Goal: Task Accomplishment & Management: Understand process/instructions

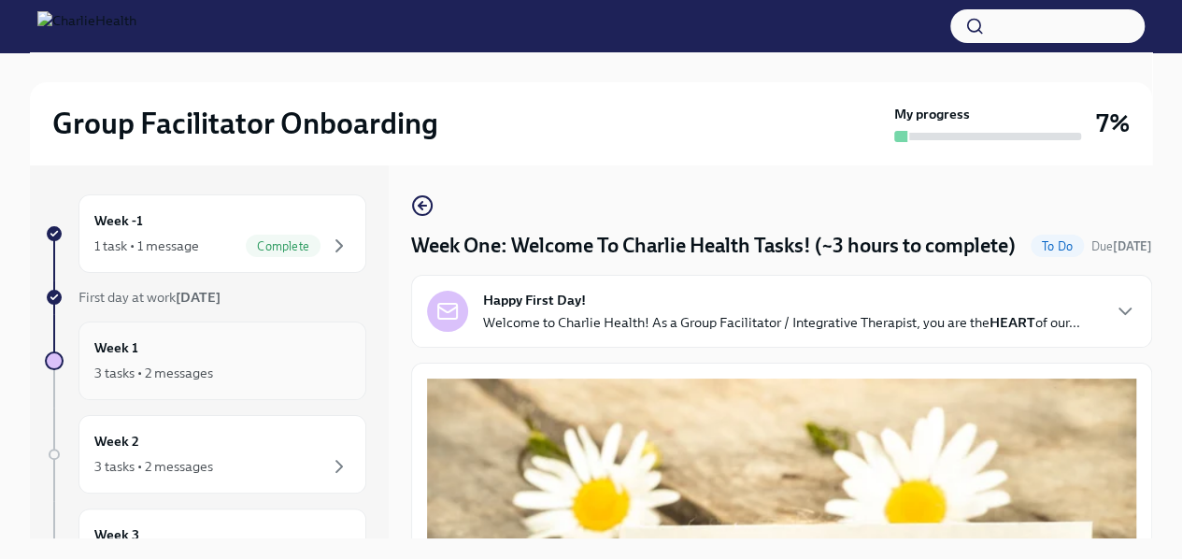
click at [254, 354] on div "Week 1 3 tasks • 2 messages" at bounding box center [222, 360] width 256 height 47
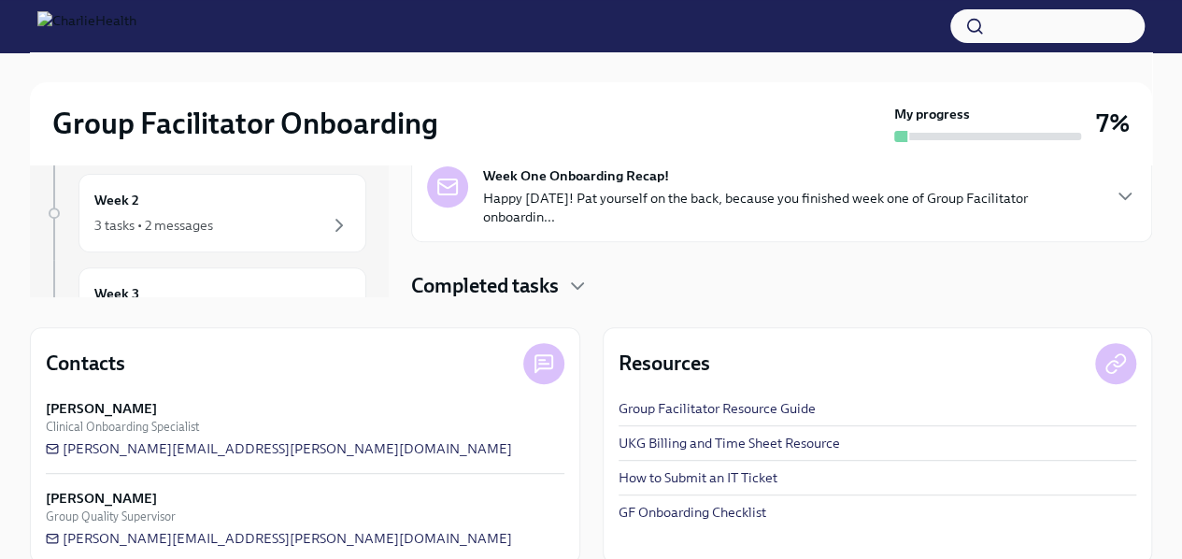
scroll to position [267, 0]
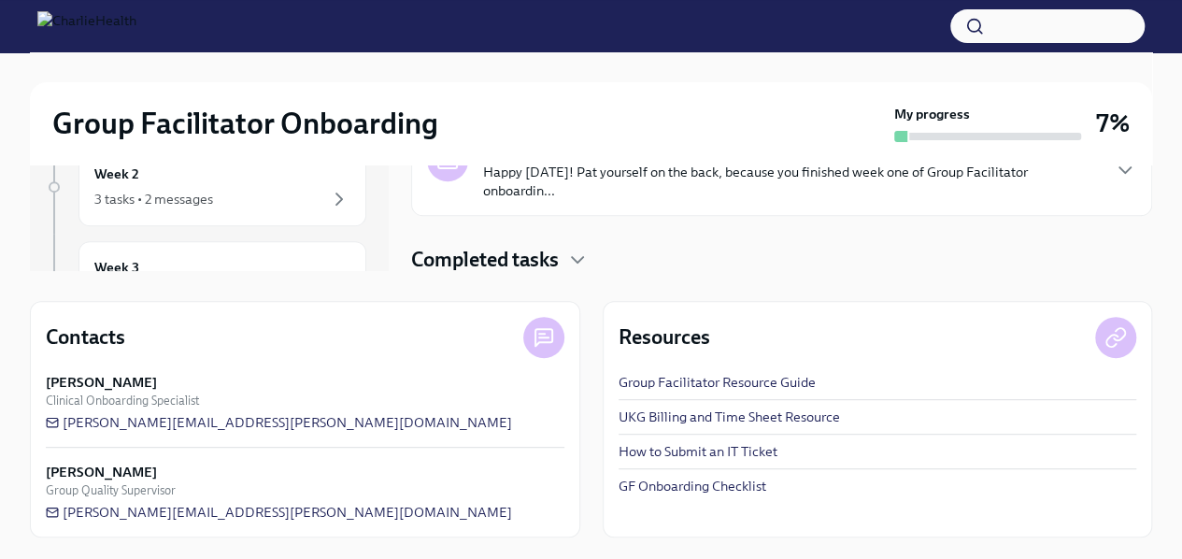
click at [795, 255] on div "Completed tasks" at bounding box center [781, 260] width 741 height 28
click at [576, 255] on icon "button" at bounding box center [577, 259] width 22 height 22
click at [546, 255] on h4 "Completed tasks" at bounding box center [485, 260] width 148 height 28
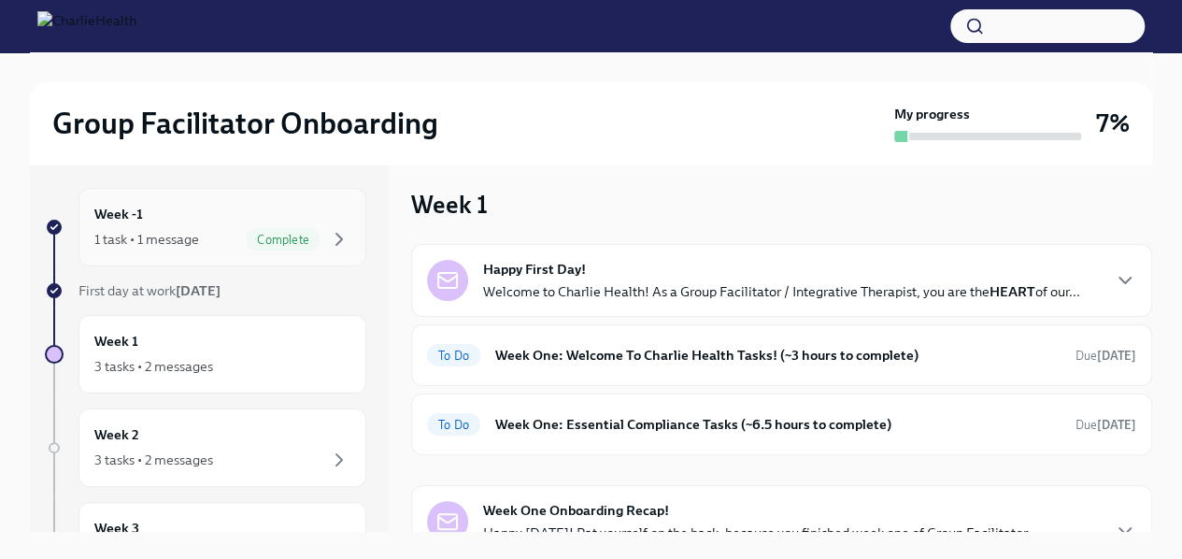
scroll to position [0, 0]
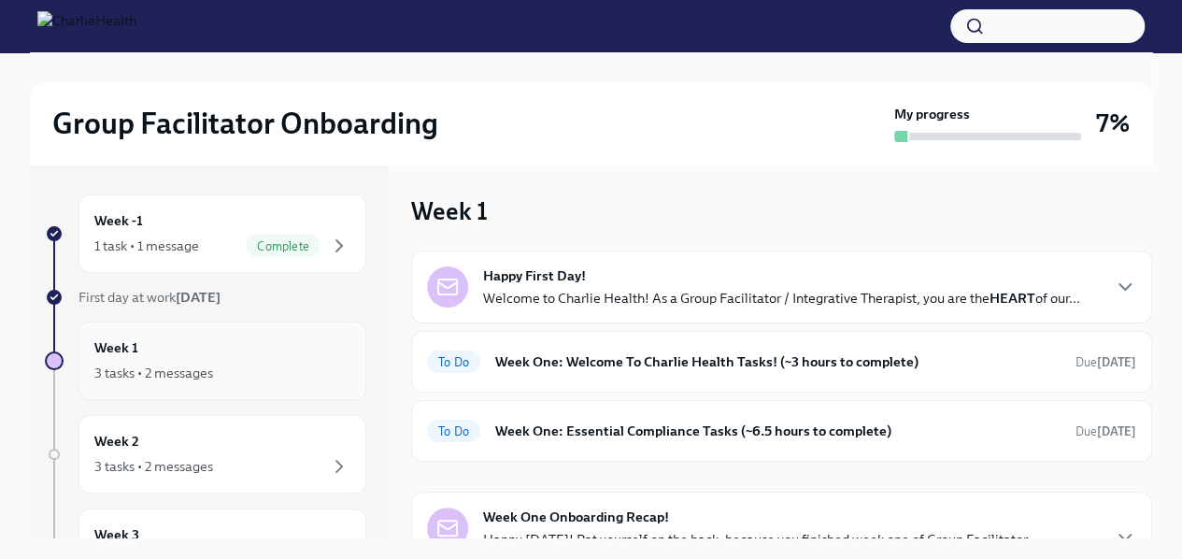
click at [176, 360] on div "Week 1 3 tasks • 2 messages" at bounding box center [222, 360] width 256 height 47
click at [796, 360] on h6 "Week One: Welcome To Charlie Health Tasks! (~3 hours to complete)" at bounding box center [777, 361] width 565 height 21
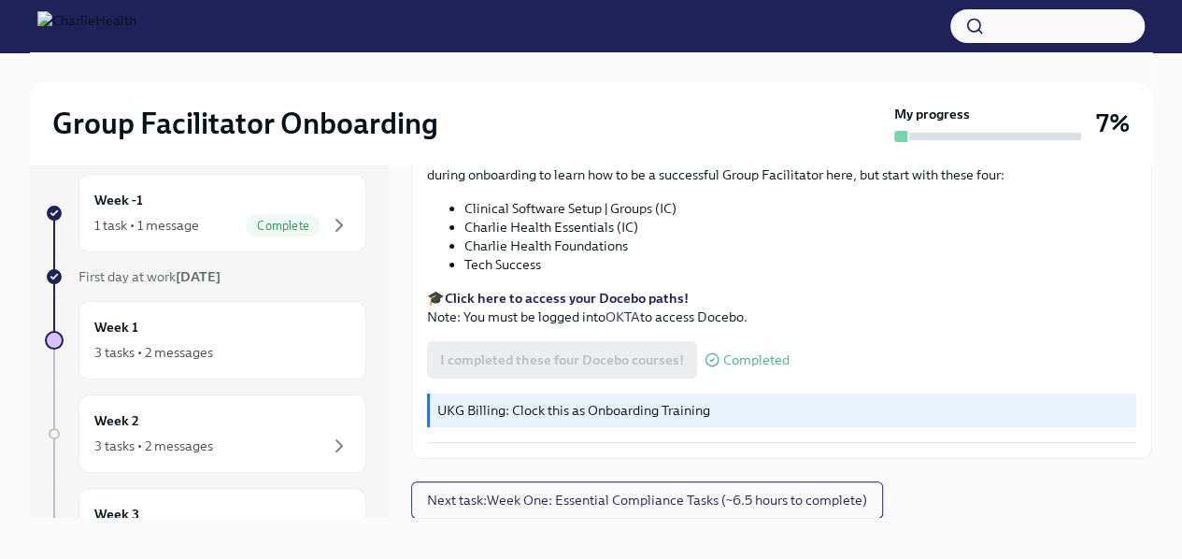
scroll to position [32, 0]
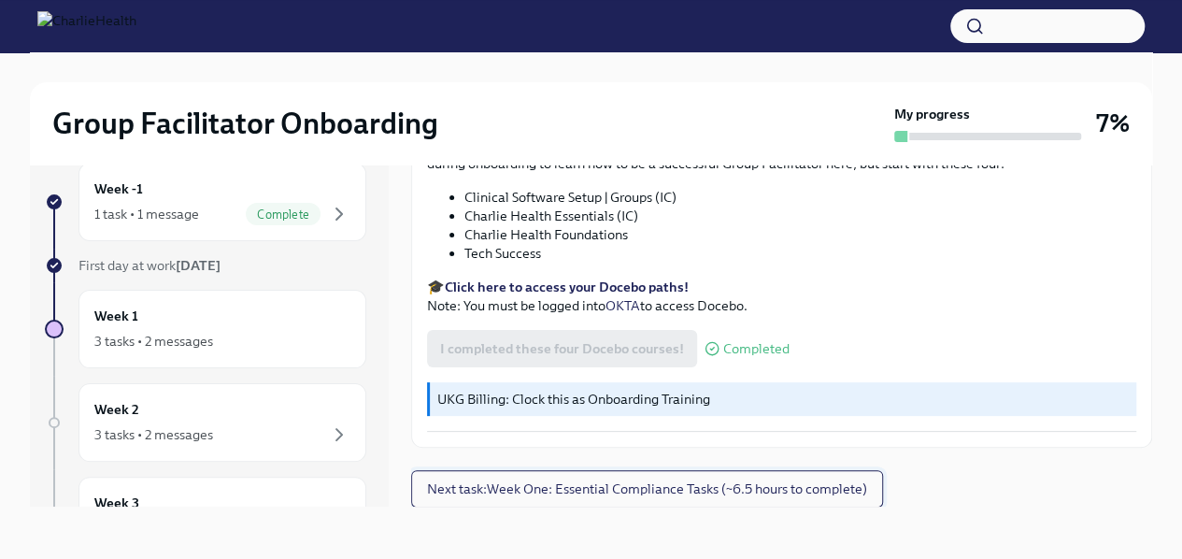
click at [760, 485] on span "Next task : Week One: Essential Compliance Tasks (~6.5 hours to complete)" at bounding box center [647, 488] width 440 height 19
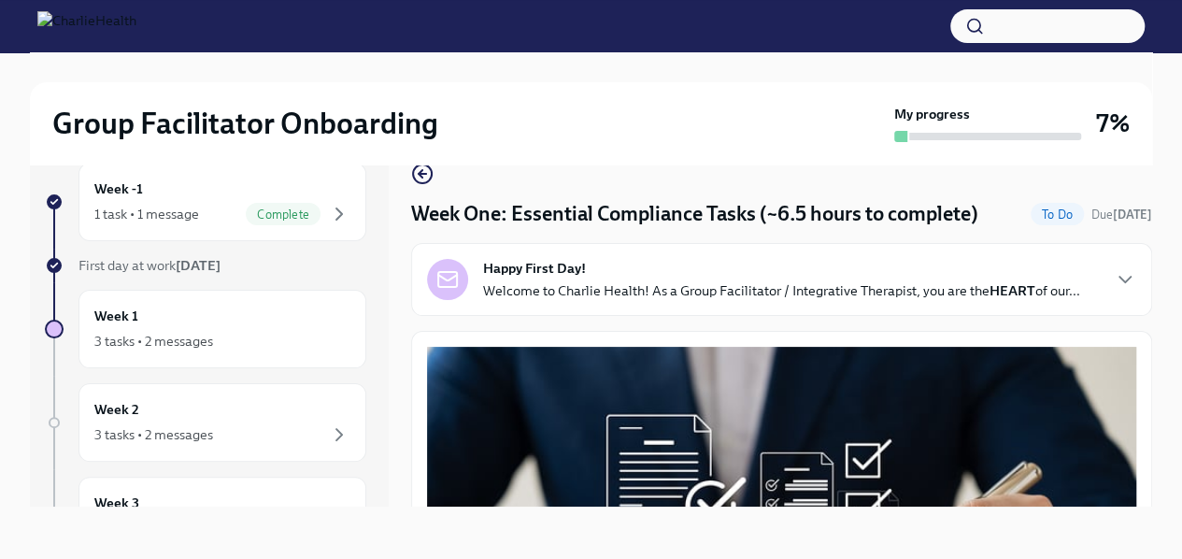
click at [802, 304] on div "Happy First Day! Welcome to Charlie Health! As a Group Facilitator / Integrativ…" at bounding box center [781, 279] width 741 height 73
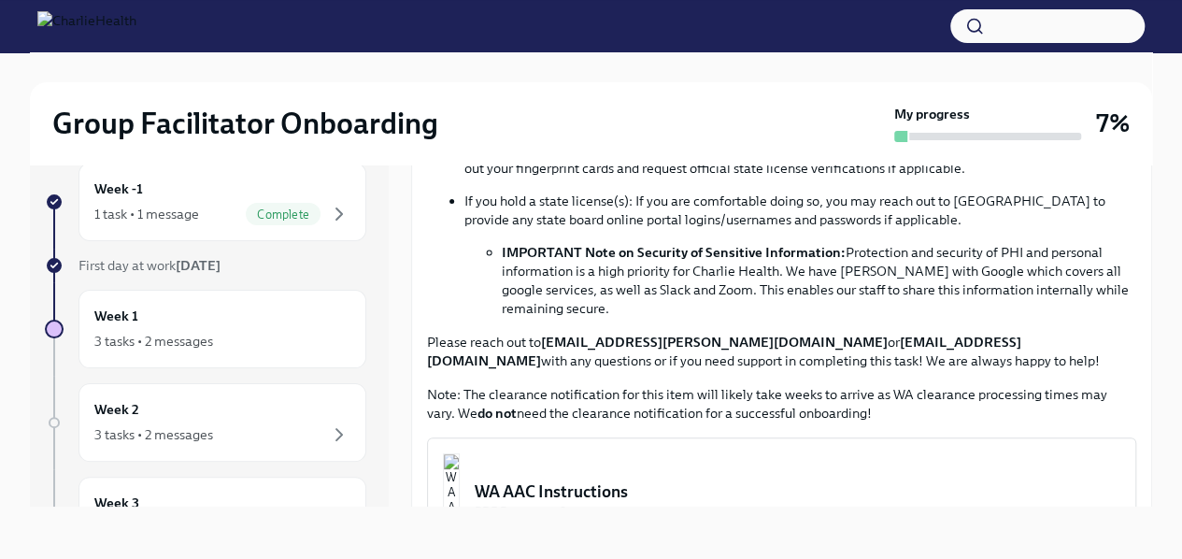
scroll to position [1775, 0]
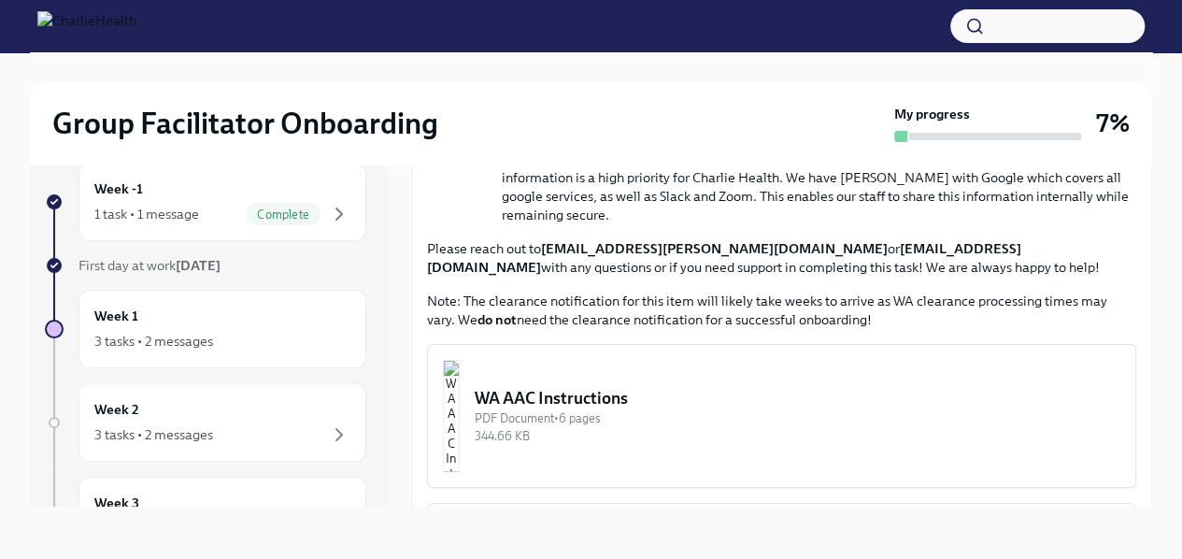
drag, startPoint x: 838, startPoint y: 236, endPoint x: 646, endPoint y: 234, distance: 191.5
copy strong "[EMAIL_ADDRESS][DOMAIN_NAME]"
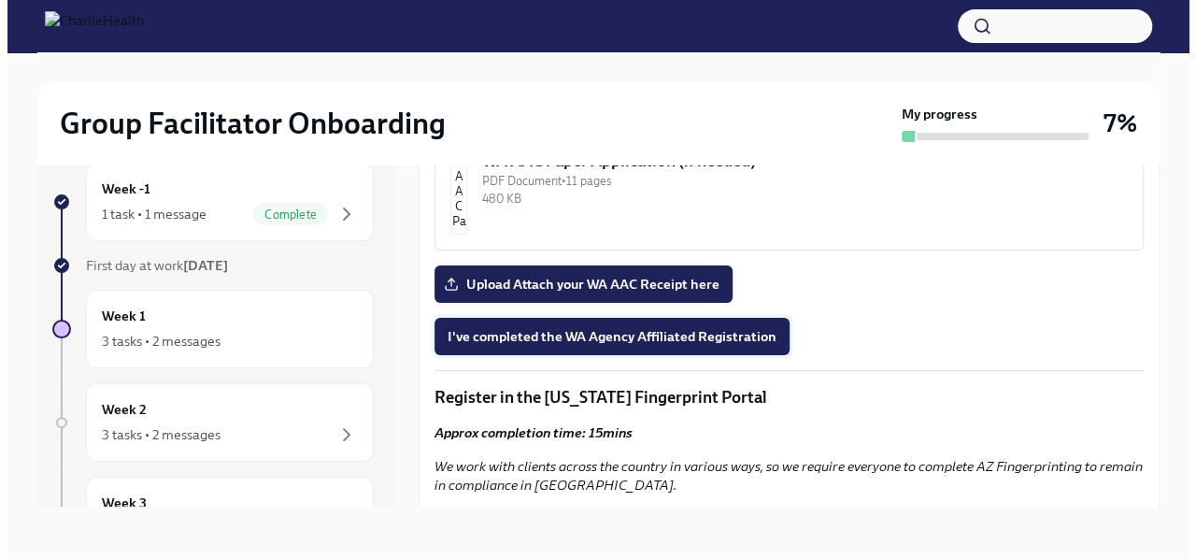
scroll to position [2148, 0]
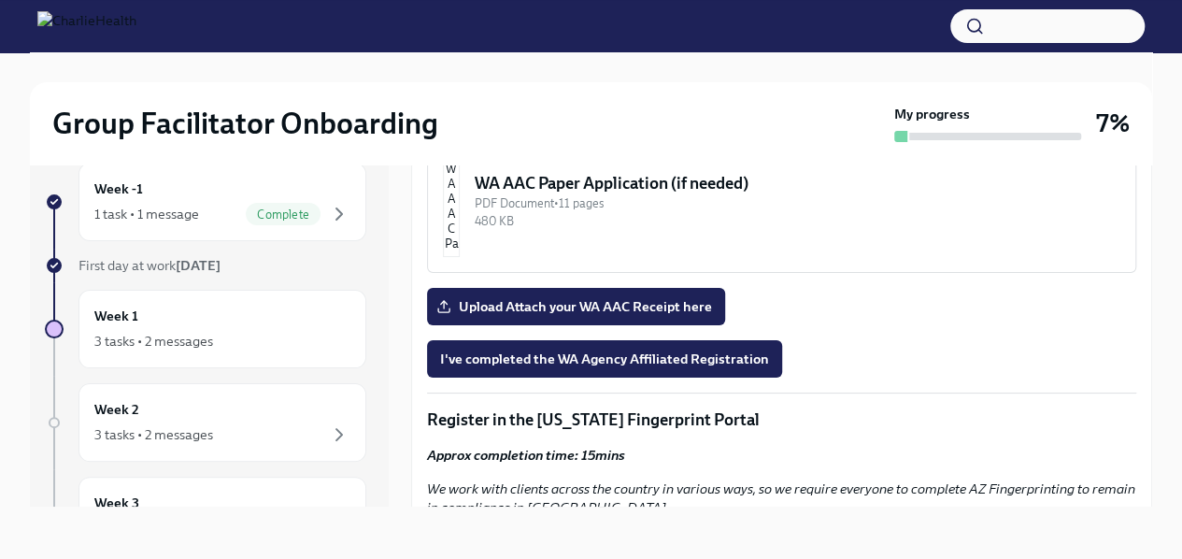
click at [648, 35] on div "WA AAC Instructions" at bounding box center [797, 24] width 645 height 22
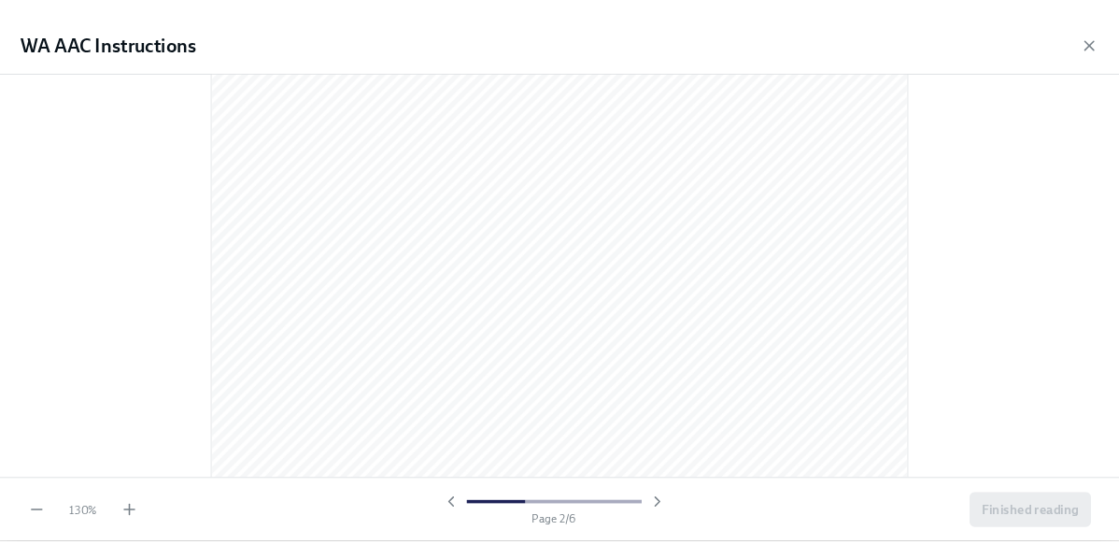
scroll to position [1121, 0]
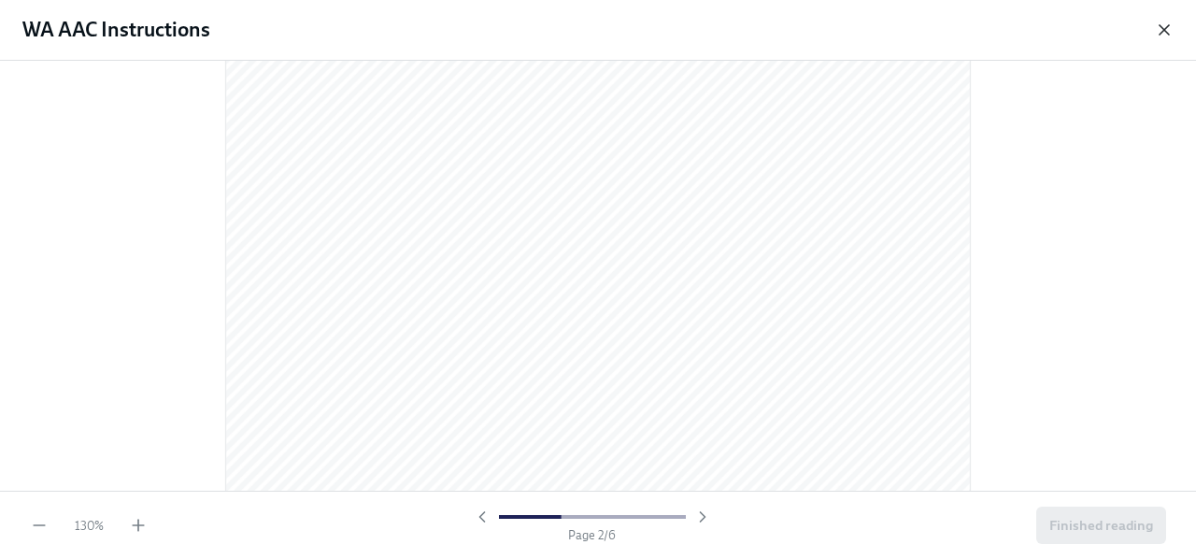
click at [1155, 35] on icon "button" at bounding box center [1164, 30] width 19 height 19
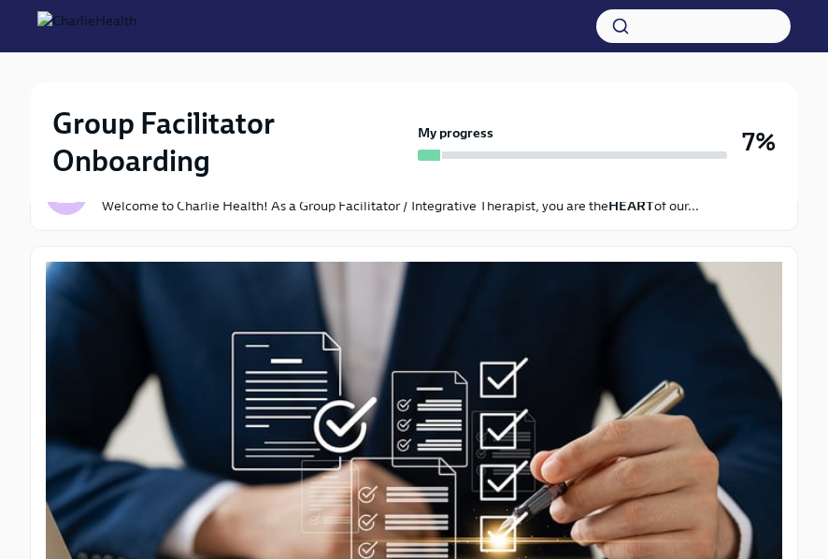
scroll to position [125, 0]
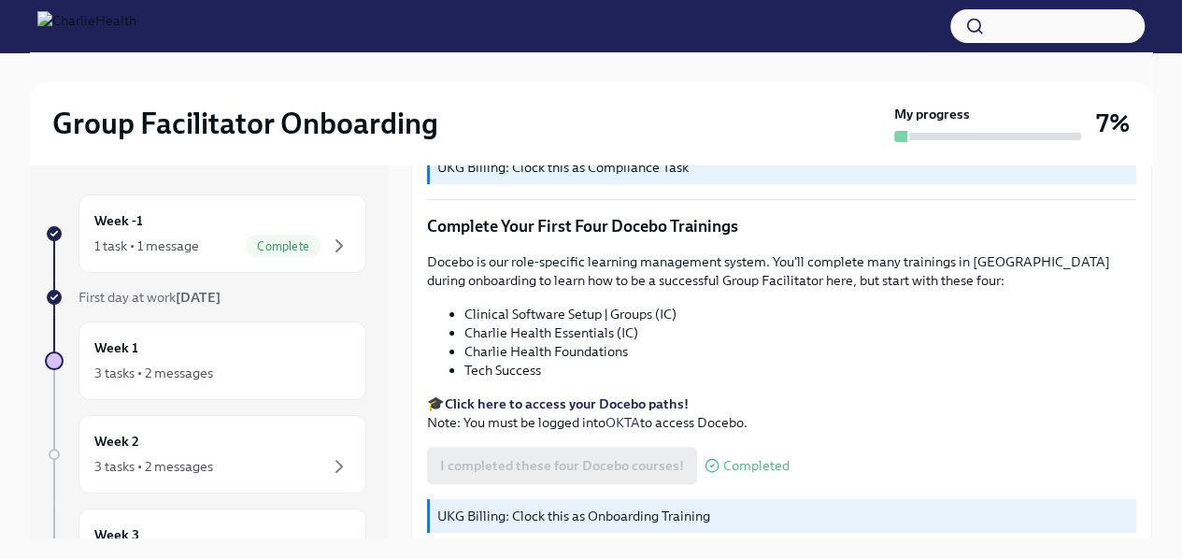
scroll to position [2420, 0]
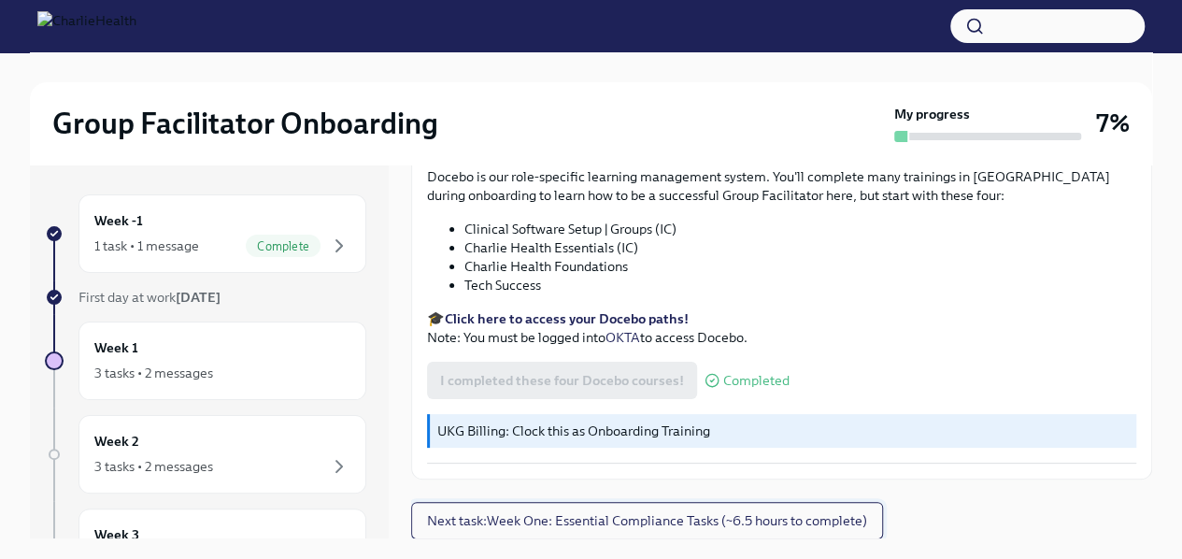
click at [637, 522] on span "Next task : Week One: Essential Compliance Tasks (~6.5 hours to complete)" at bounding box center [647, 520] width 440 height 19
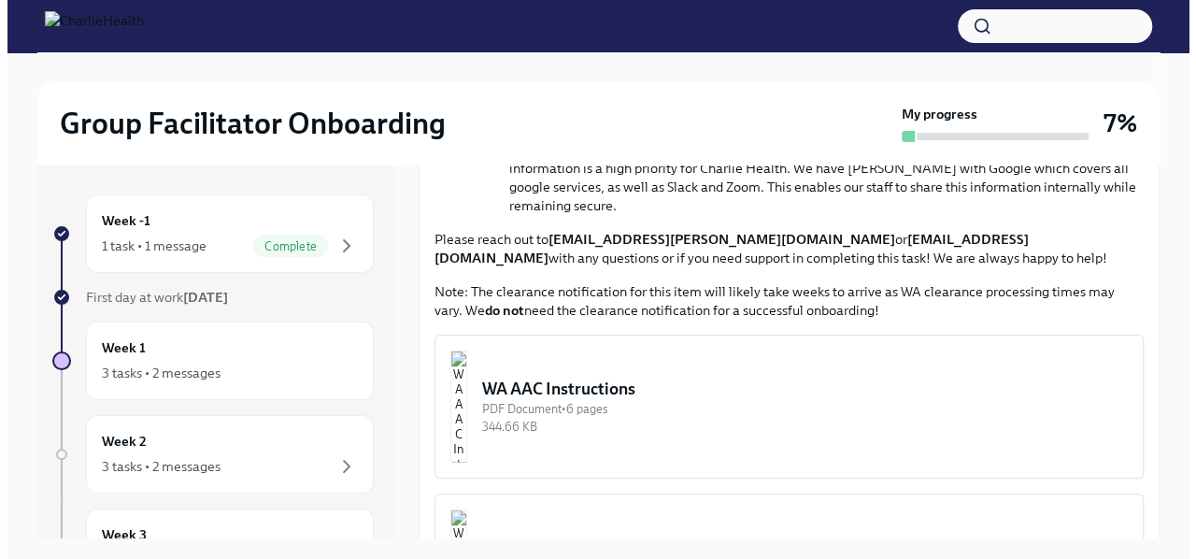
scroll to position [1308, 0]
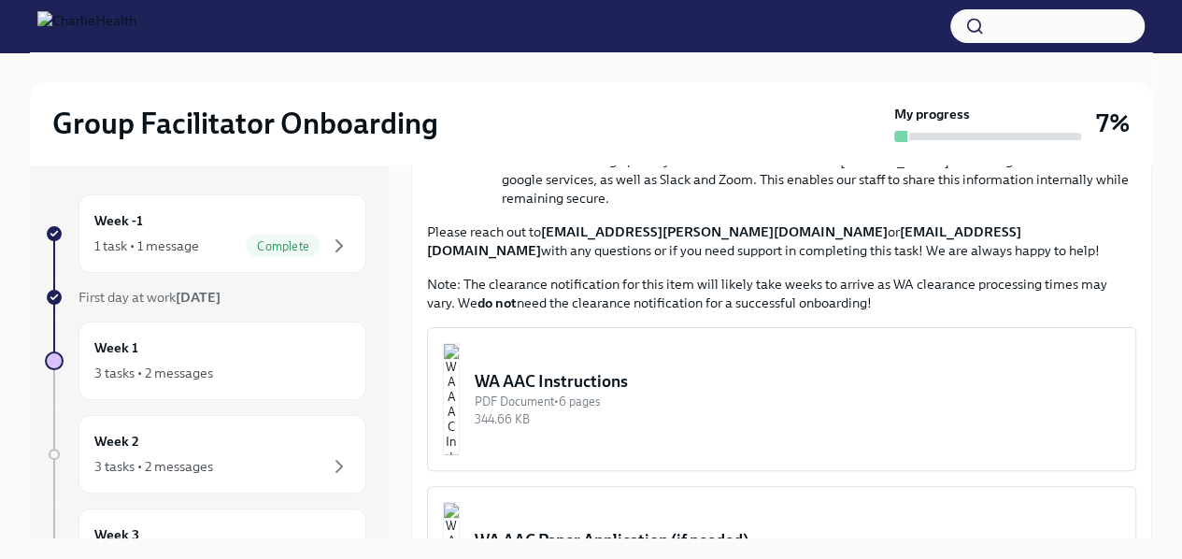
click at [460, 365] on img "button" at bounding box center [451, 399] width 17 height 112
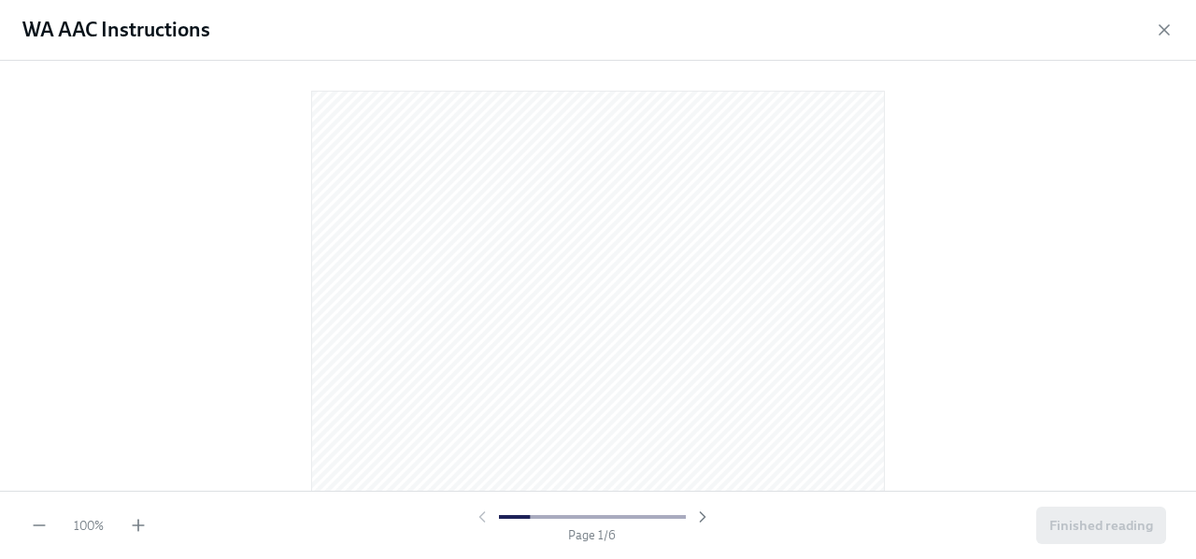
drag, startPoint x: 884, startPoint y: 193, endPoint x: 893, endPoint y: 296, distance: 103.2
click at [893, 296] on div at bounding box center [598, 272] width 1136 height 392
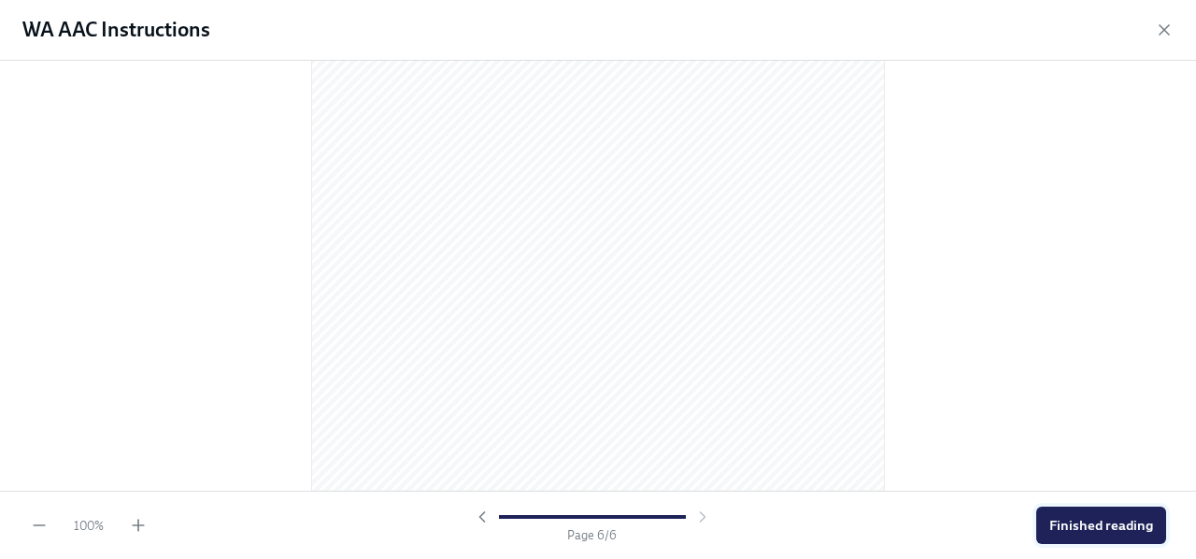
click at [1095, 522] on span "Finished reading" at bounding box center [1101, 525] width 104 height 19
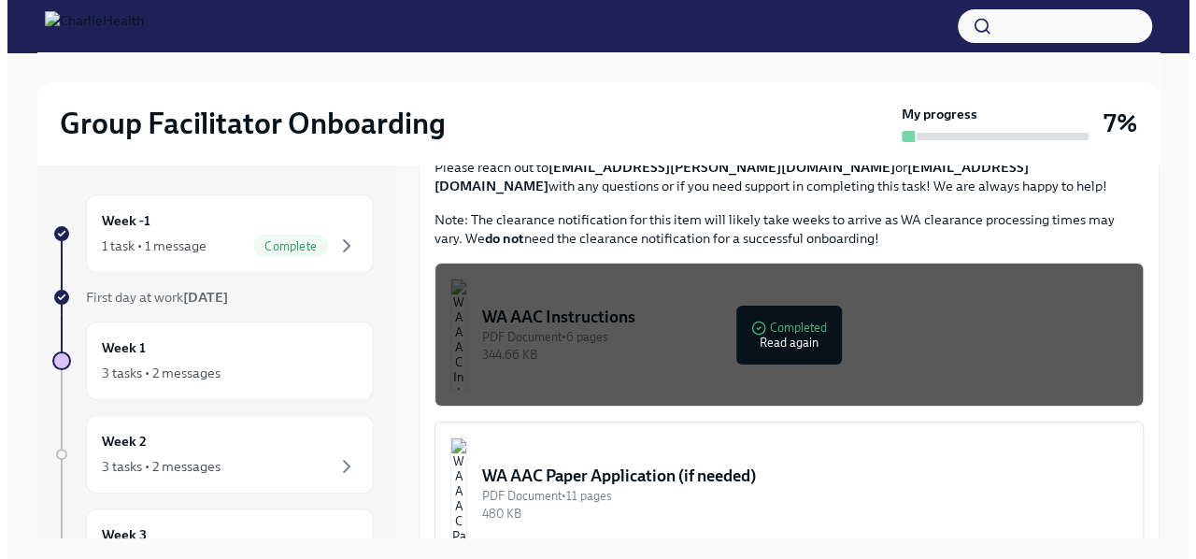
scroll to position [1401, 0]
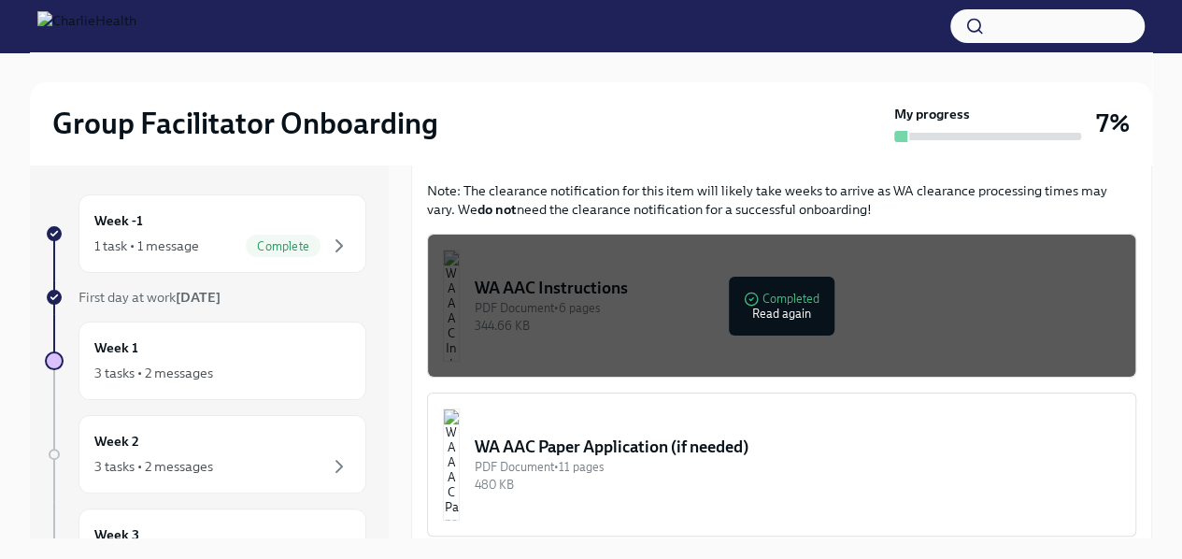
click at [716, 299] on div "PDF Document • 6 pages" at bounding box center [797, 308] width 645 height 18
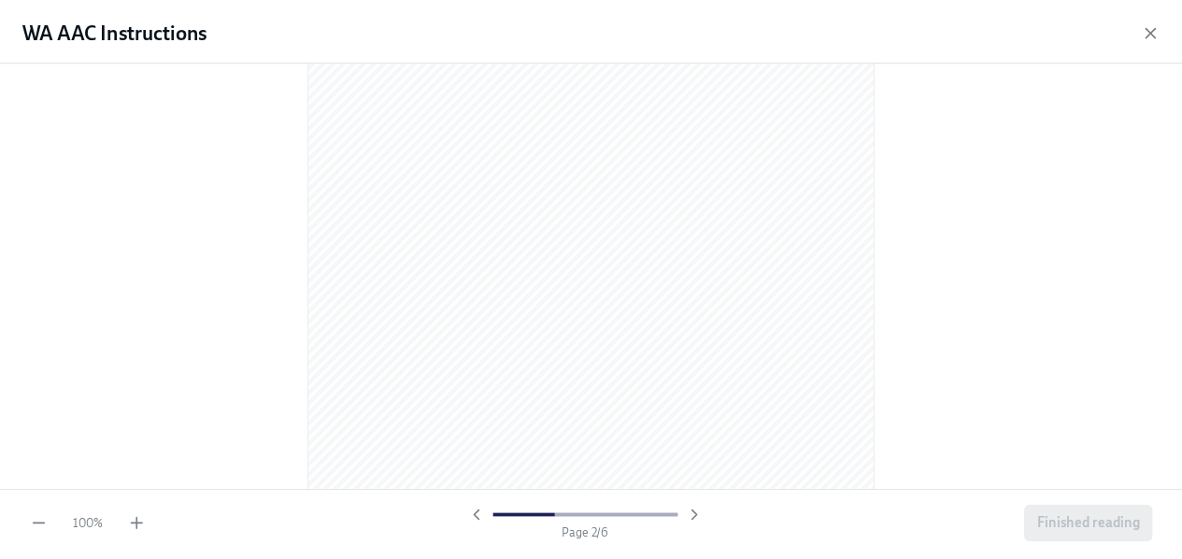
scroll to position [787, 0]
click at [1163, 28] on icon "button" at bounding box center [1163, 29] width 9 height 9
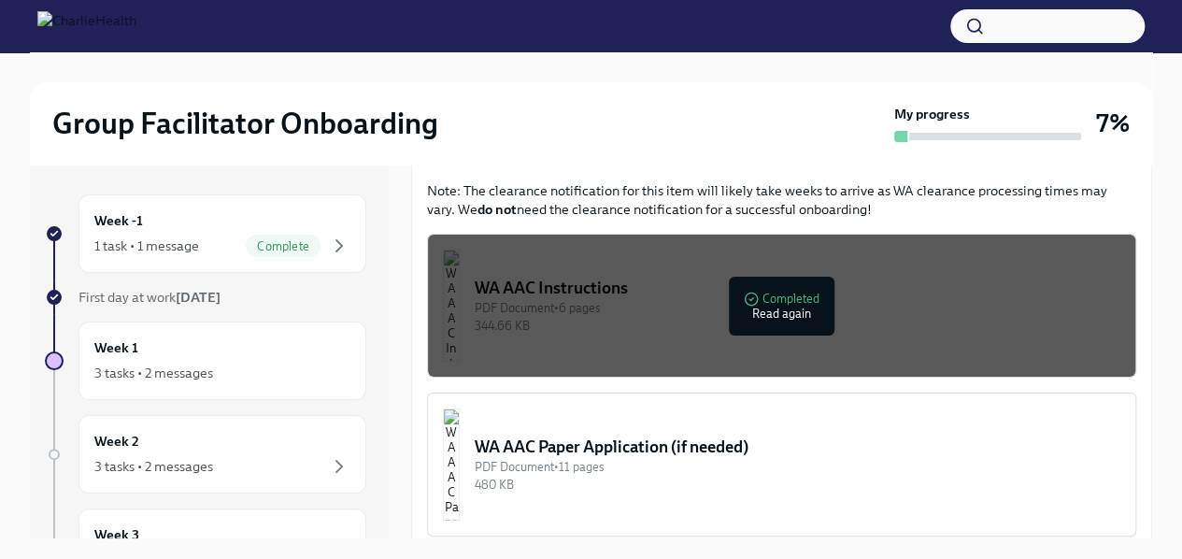
click at [406, 446] on div "Week -1 1 task • 1 message Complete First day at work [DATE] Week 1 3 tasks • 2…" at bounding box center [591, 351] width 1122 height 374
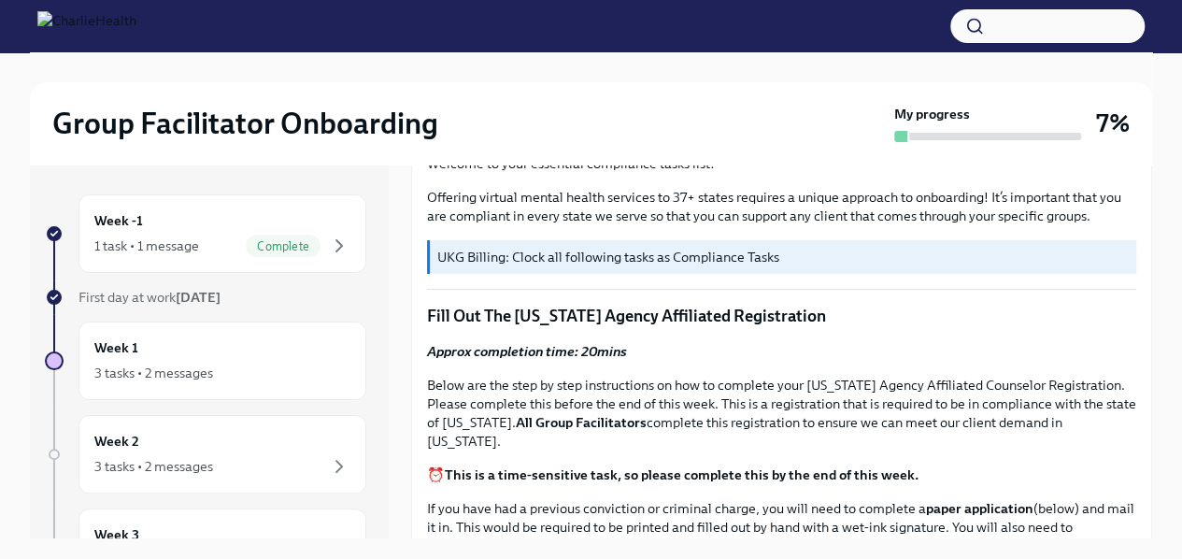
scroll to position [608, 0]
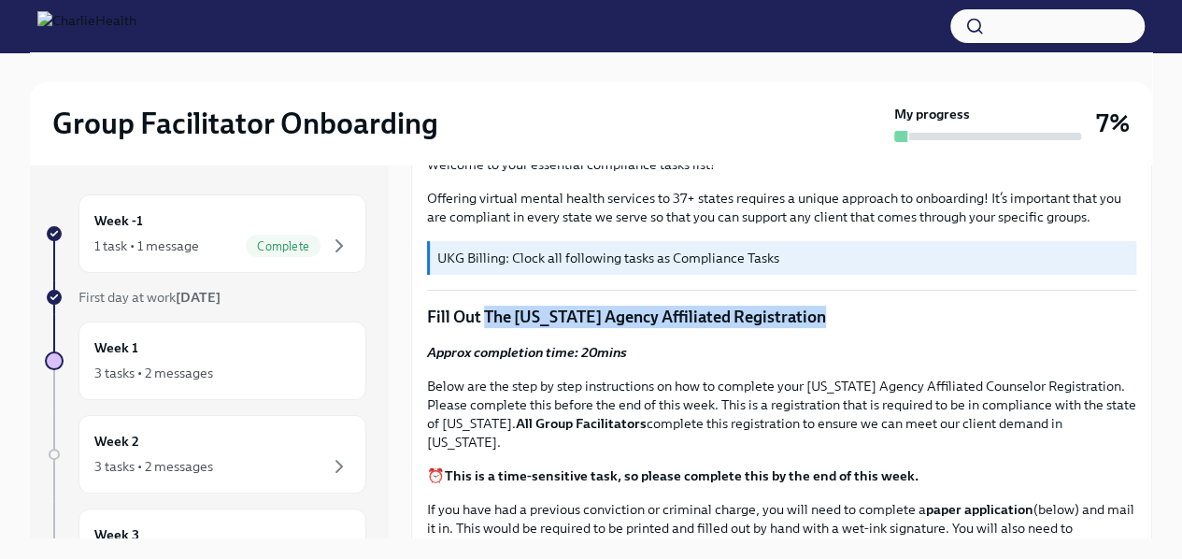
drag, startPoint x: 854, startPoint y: 309, endPoint x: 485, endPoint y: 310, distance: 369.0
click at [485, 310] on p "Fill Out The [US_STATE] Agency Affiliated Registration" at bounding box center [781, 316] width 709 height 22
copy p "The [US_STATE] Agency Affiliated Registration"
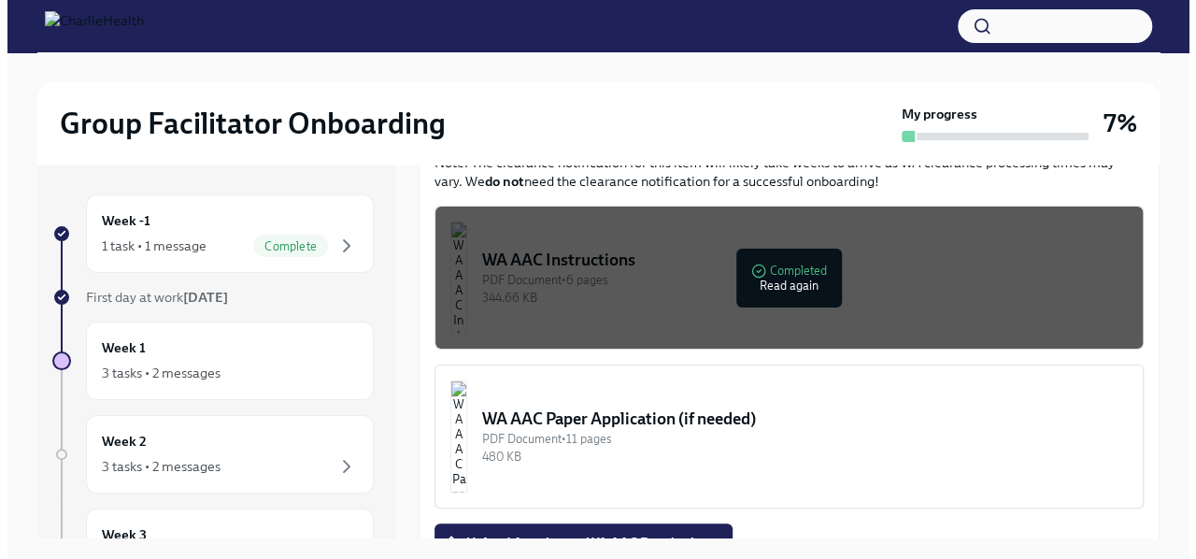
scroll to position [1545, 0]
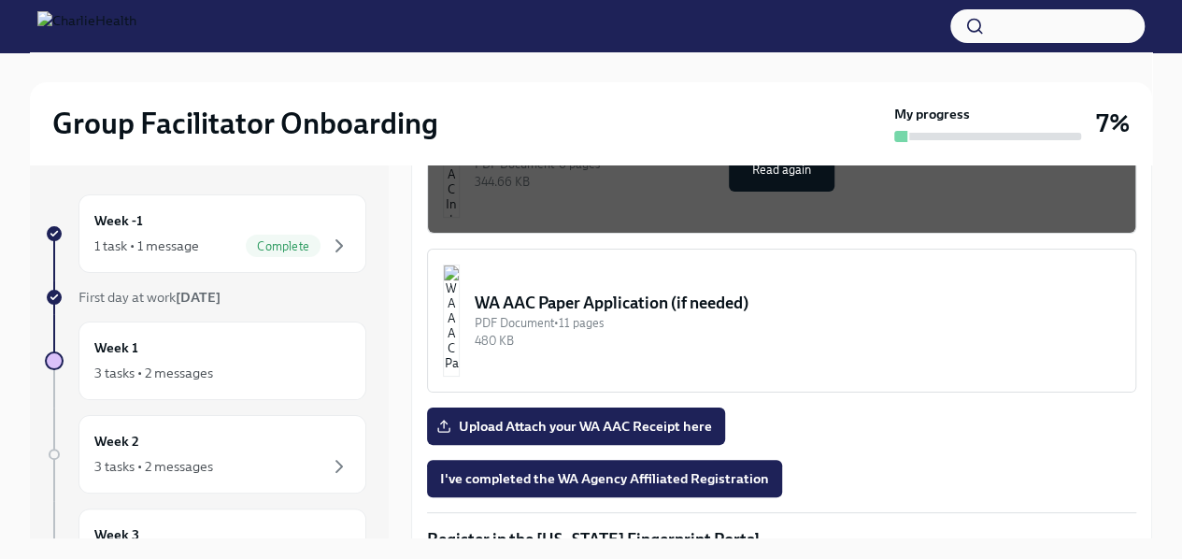
click at [647, 207] on button "WA AAC Instructions PDF Document • 6 pages 344.66 KB Completed Read again" at bounding box center [781, 162] width 709 height 144
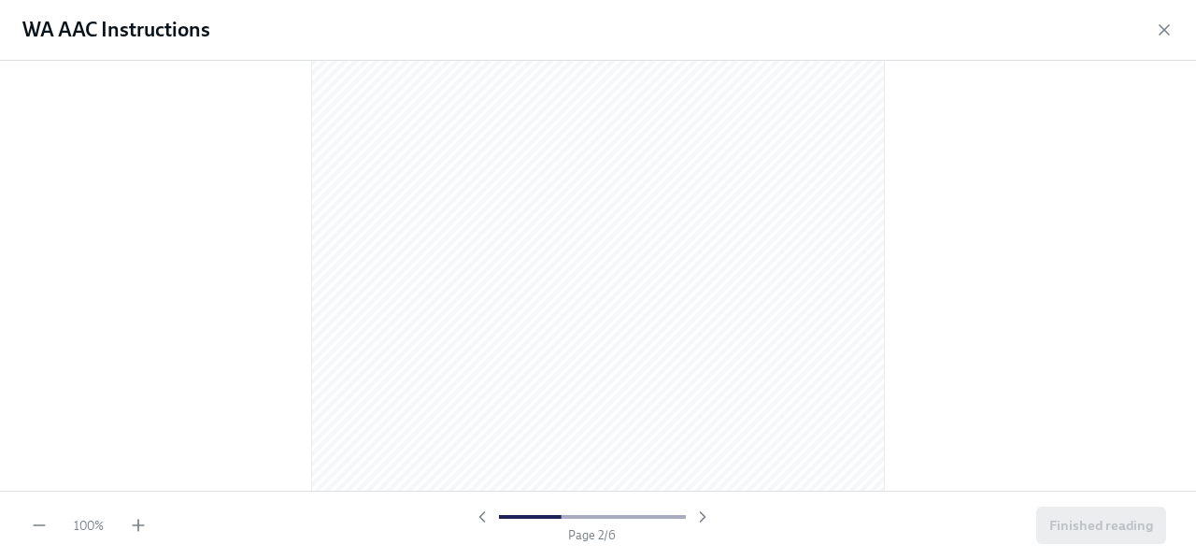
scroll to position [934, 0]
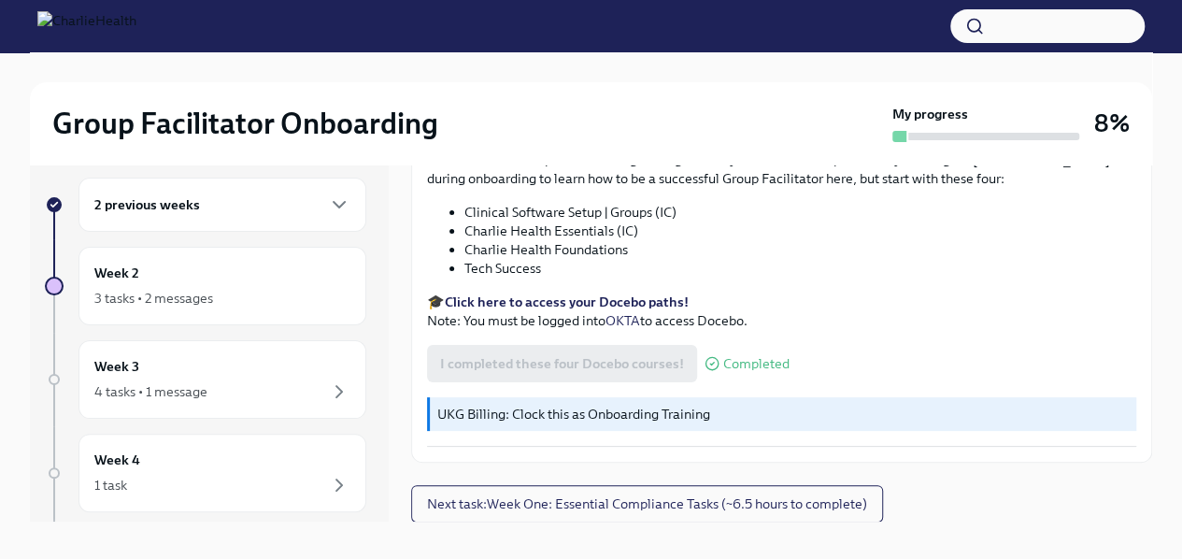
scroll to position [32, 0]
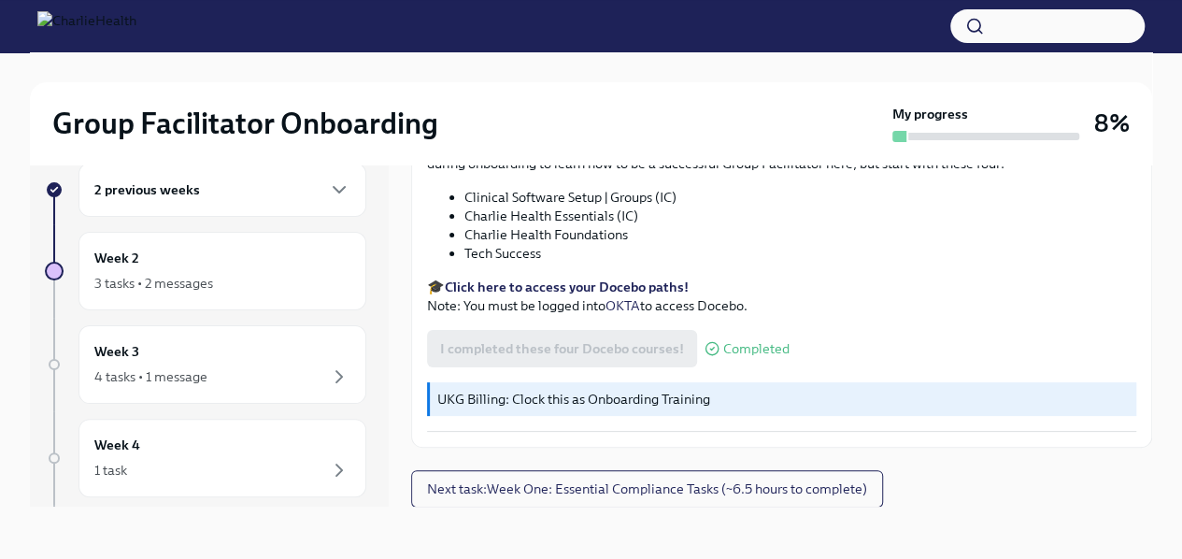
click at [678, 509] on div "2 previous weeks Week 2 3 tasks • 2 messages Week 3 4 tasks • 1 message Week 4 …" at bounding box center [591, 335] width 1122 height 404
click at [686, 488] on span "Next task : Week One: Essential Compliance Tasks (~6.5 hours to complete)" at bounding box center [647, 488] width 440 height 19
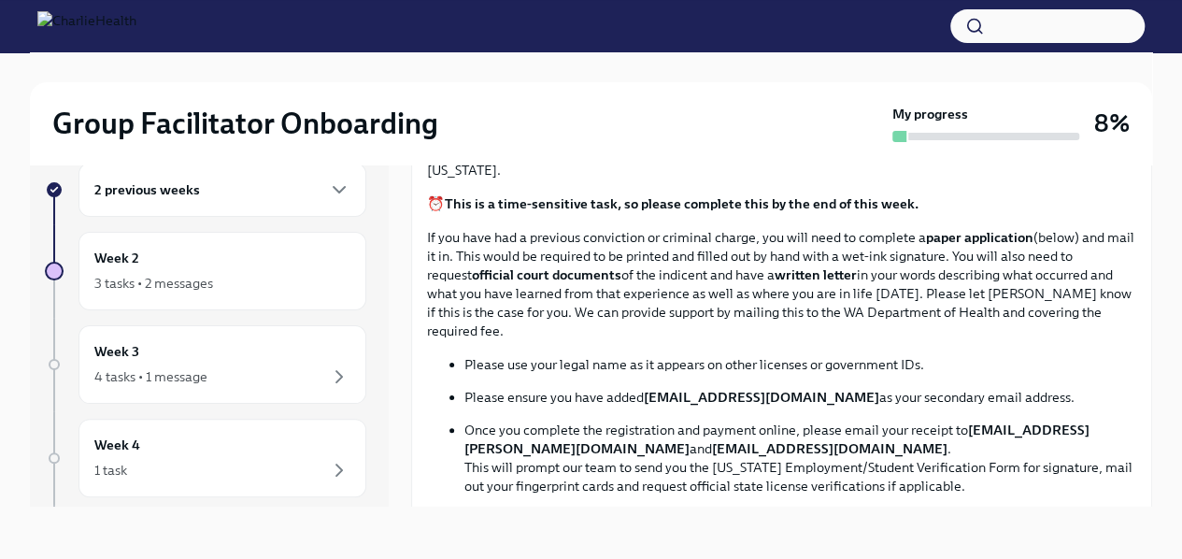
scroll to position [841, 0]
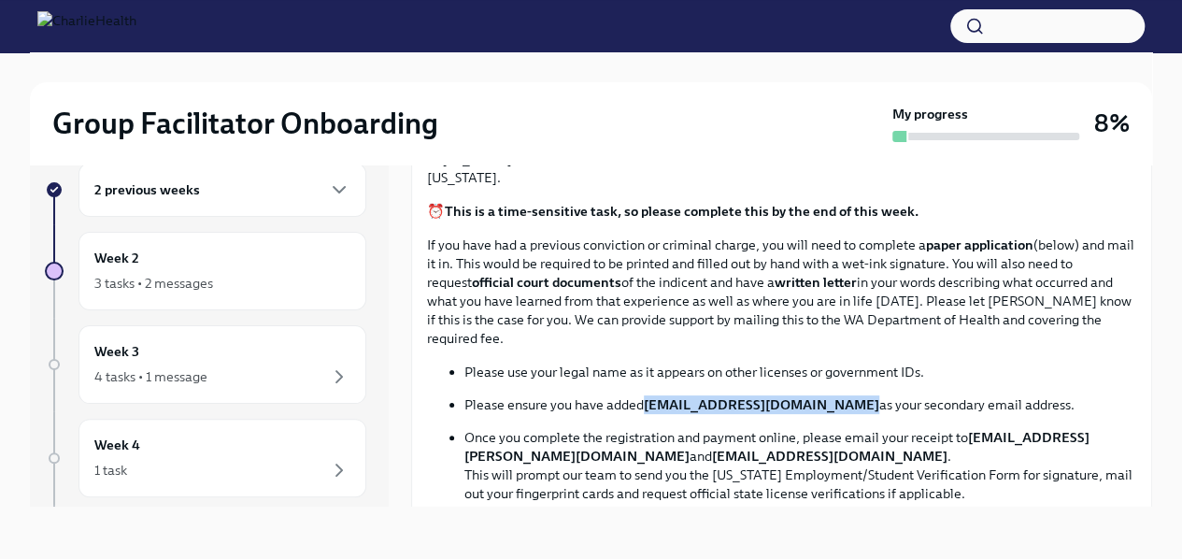
drag, startPoint x: 643, startPoint y: 397, endPoint x: 832, endPoint y: 400, distance: 189.6
click at [832, 400] on p "Please ensure you have added [EMAIL_ADDRESS][DOMAIN_NAME] as your secondary ema…" at bounding box center [800, 404] width 672 height 19
copy p "[EMAIL_ADDRESS][DOMAIN_NAME]"
